Goal: Task Accomplishment & Management: Manage account settings

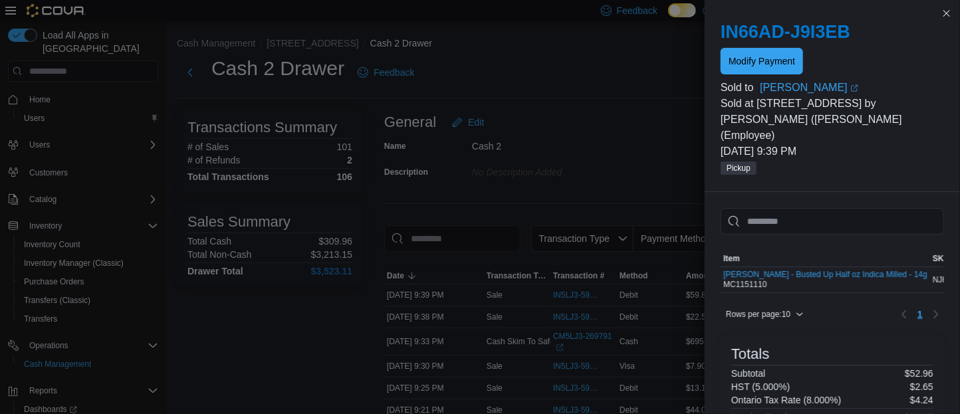
scroll to position [157, 0]
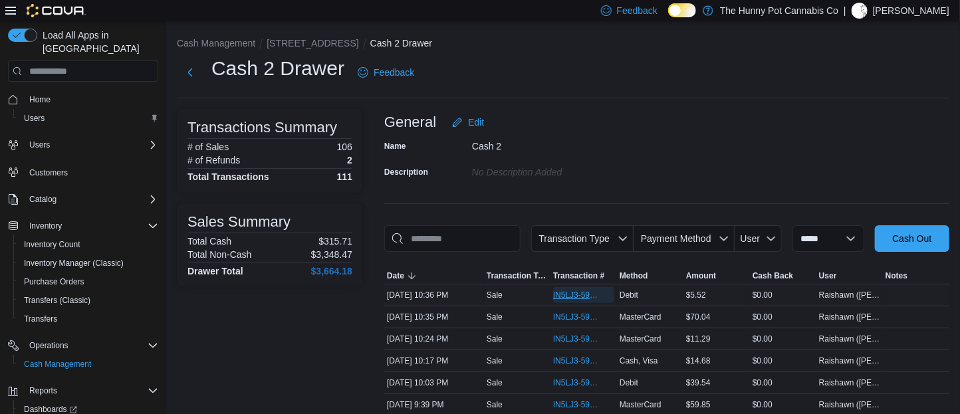
click at [576, 300] on span "IN5LJ3-5958703" at bounding box center [577, 295] width 48 height 11
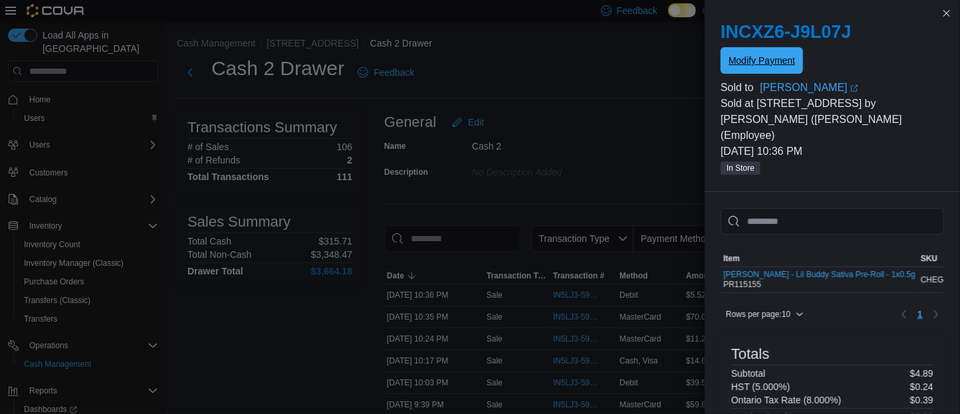
click at [765, 58] on span "Modify Payment" at bounding box center [761, 60] width 66 height 13
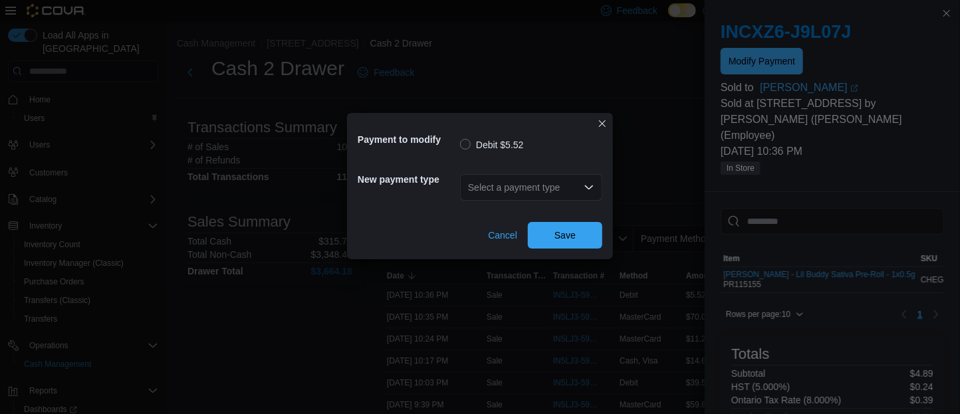
click at [562, 195] on div "Select a payment type" at bounding box center [531, 187] width 142 height 27
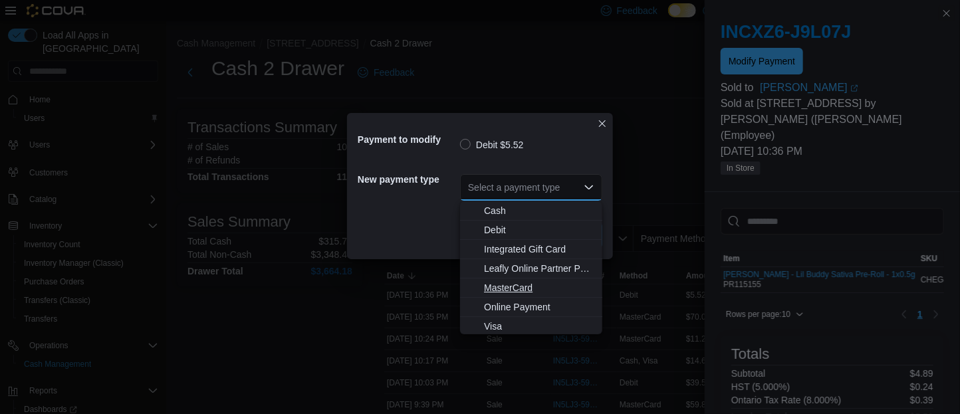
click at [511, 290] on span "MasterCard" at bounding box center [539, 287] width 110 height 13
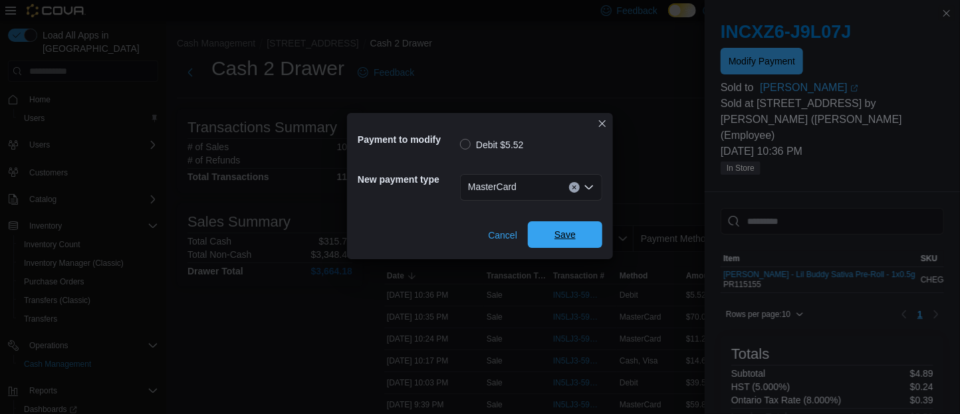
click at [573, 236] on span "Save" at bounding box center [564, 234] width 21 height 13
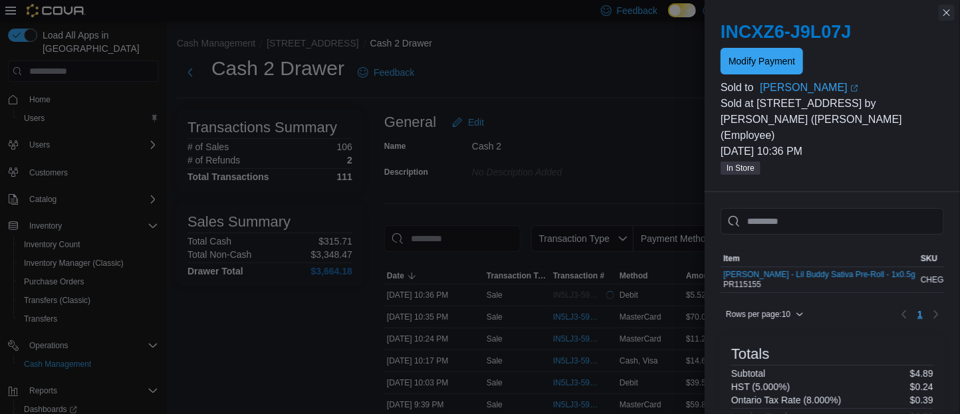
click at [944, 15] on button "Close this dialog" at bounding box center [946, 13] width 16 height 16
click at [943, 13] on button "Close this dialog" at bounding box center [946, 13] width 16 height 16
